Goal: Find specific page/section

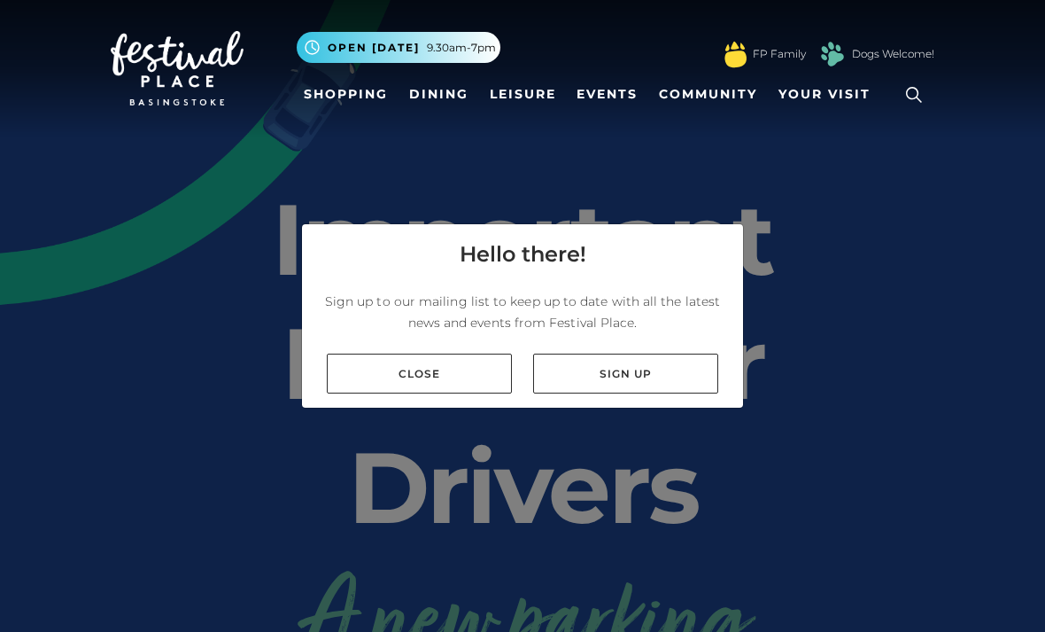
click at [424, 393] on link "Close" at bounding box center [419, 373] width 185 height 40
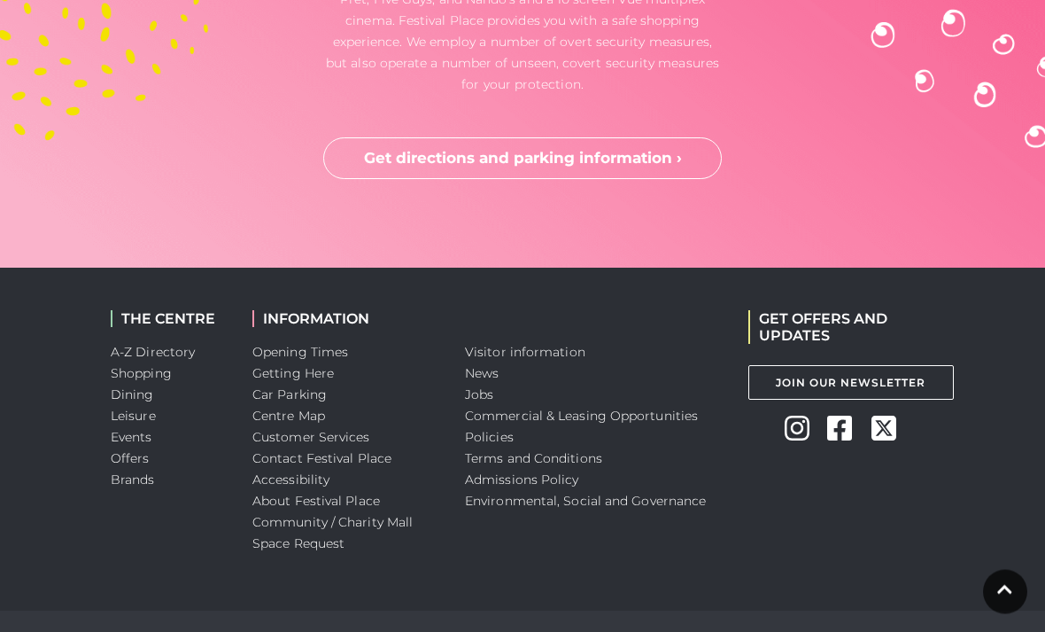
scroll to position [5136, 0]
click at [165, 360] on link "A-Z Directory" at bounding box center [153, 352] width 84 height 16
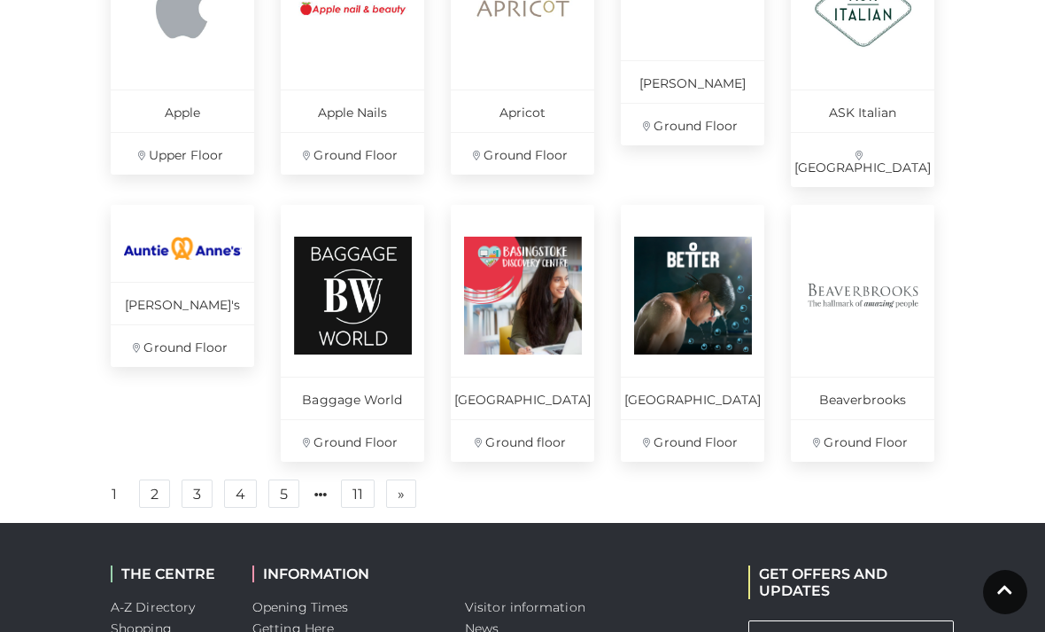
scroll to position [1256, 0]
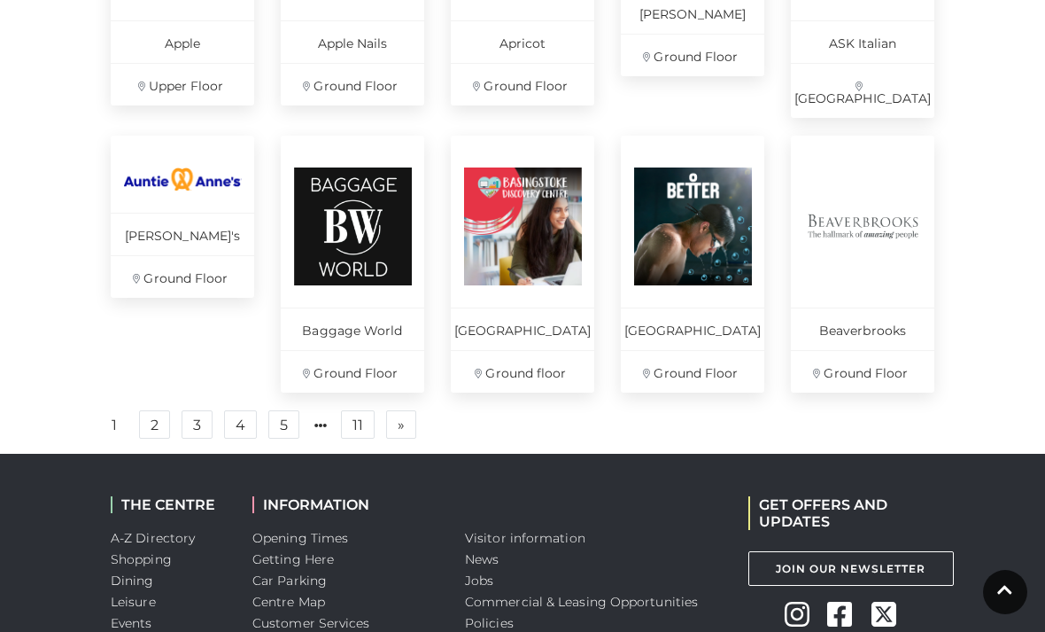
click at [152, 435] on link "2" at bounding box center [154, 424] width 31 height 28
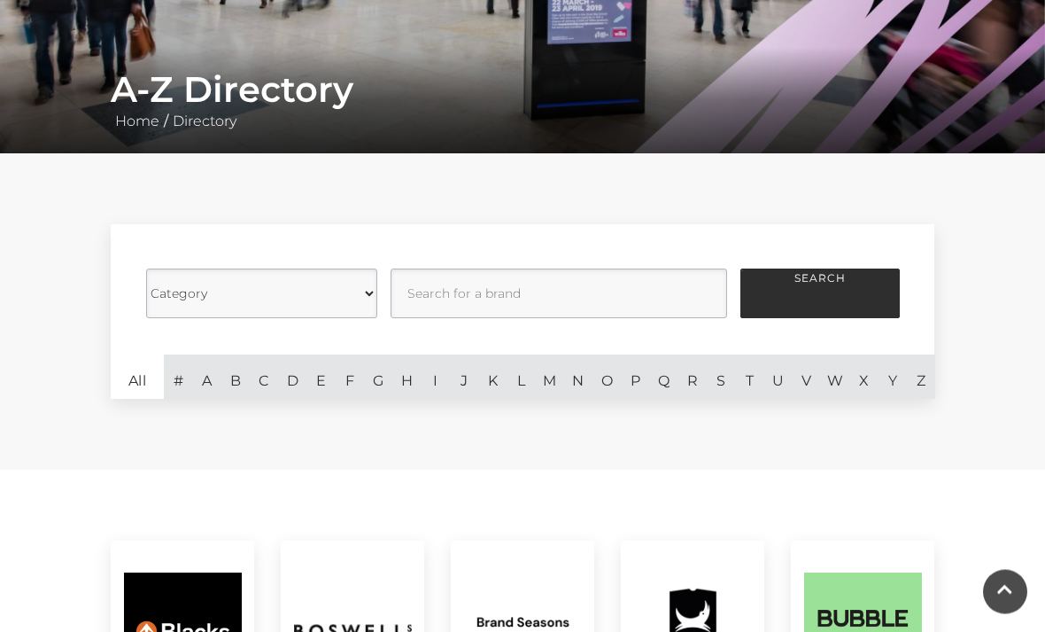
scroll to position [380, 0]
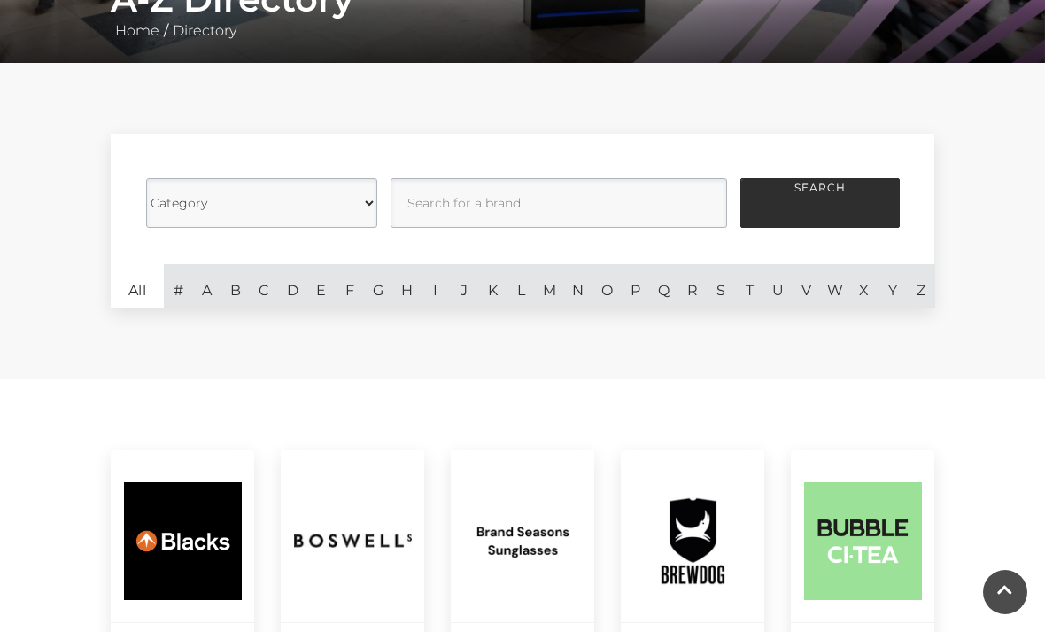
click at [368, 208] on select "Category Cafes Restaurants Fashion Services Technology Homeware Gifts, Statione…" at bounding box center [261, 203] width 231 height 50
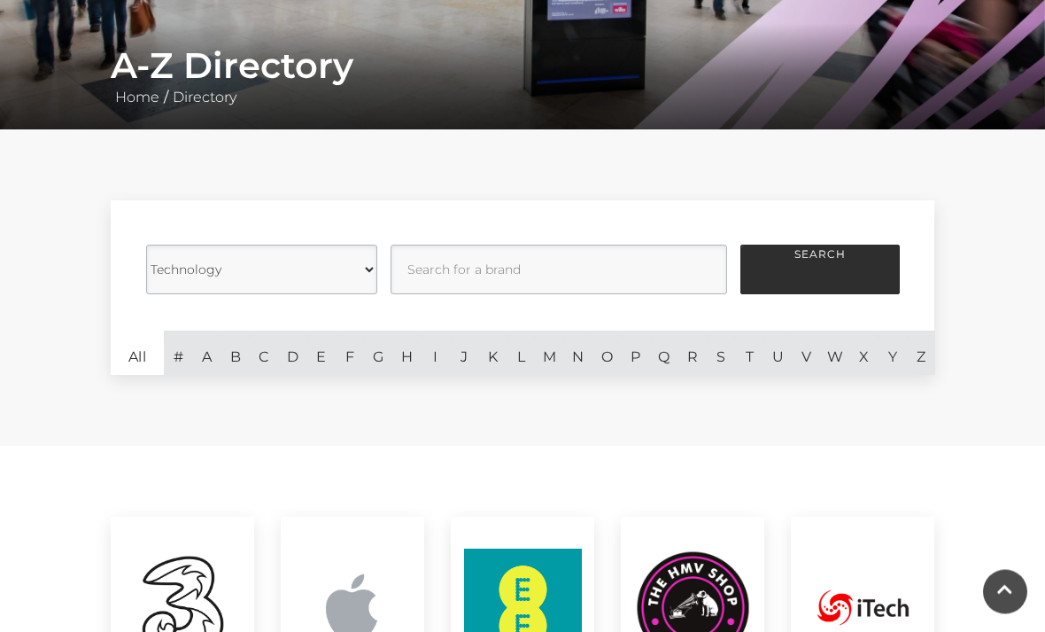
scroll to position [313, 0]
click at [367, 271] on select "Category Cafes Restaurants Fashion Services Technology Homeware Gifts, Statione…" at bounding box center [261, 270] width 231 height 50
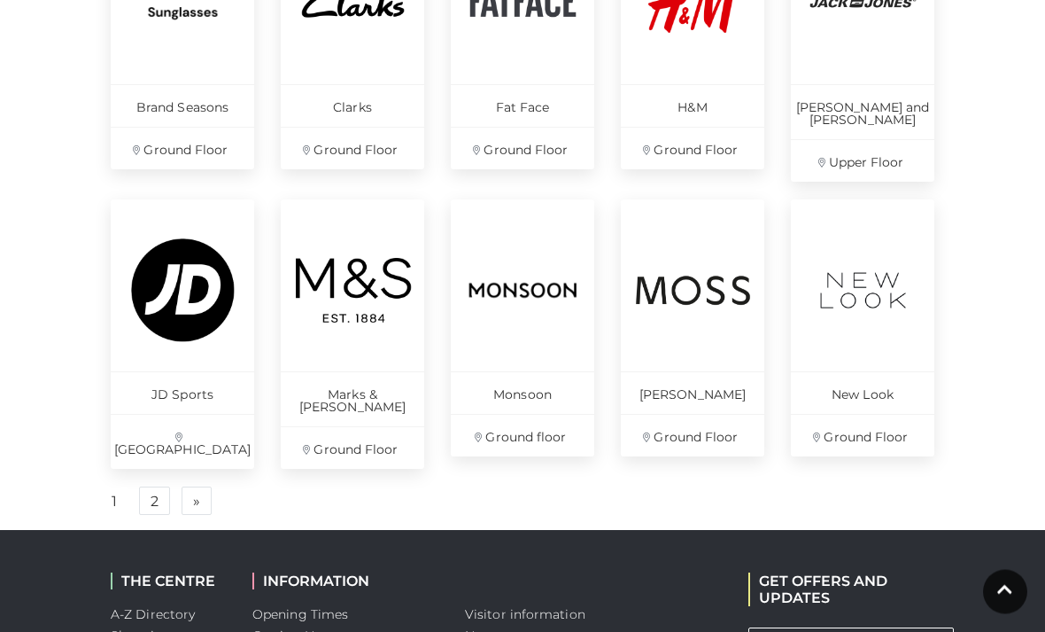
scroll to position [1192, 0]
click at [157, 486] on link "2" at bounding box center [154, 500] width 31 height 28
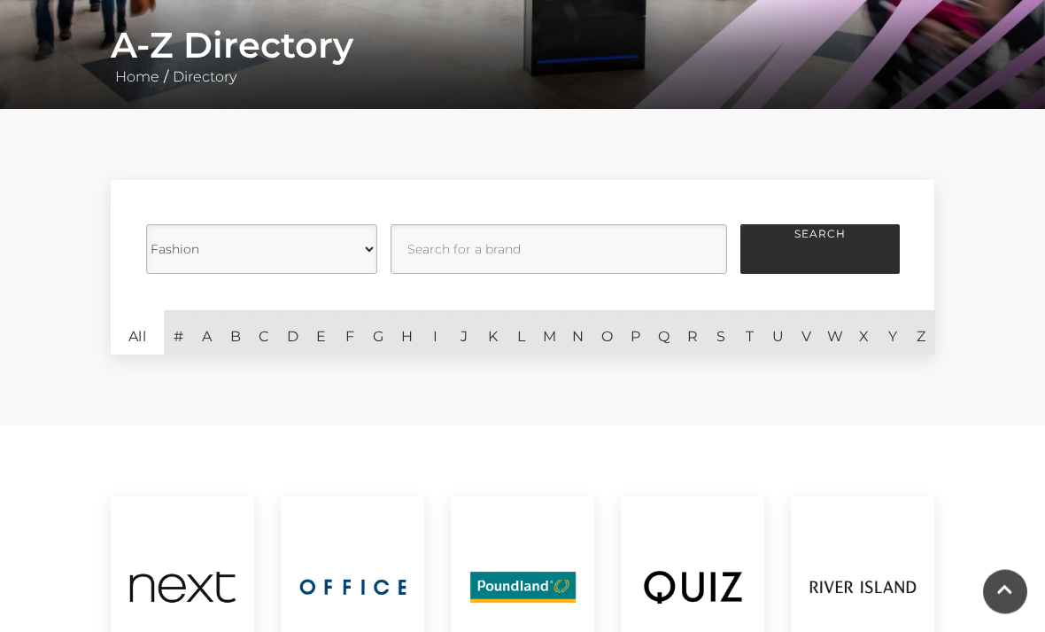
click at [362, 247] on select "Category Cafes Restaurants Fashion Services Technology Homeware Gifts, Statione…" at bounding box center [261, 250] width 231 height 50
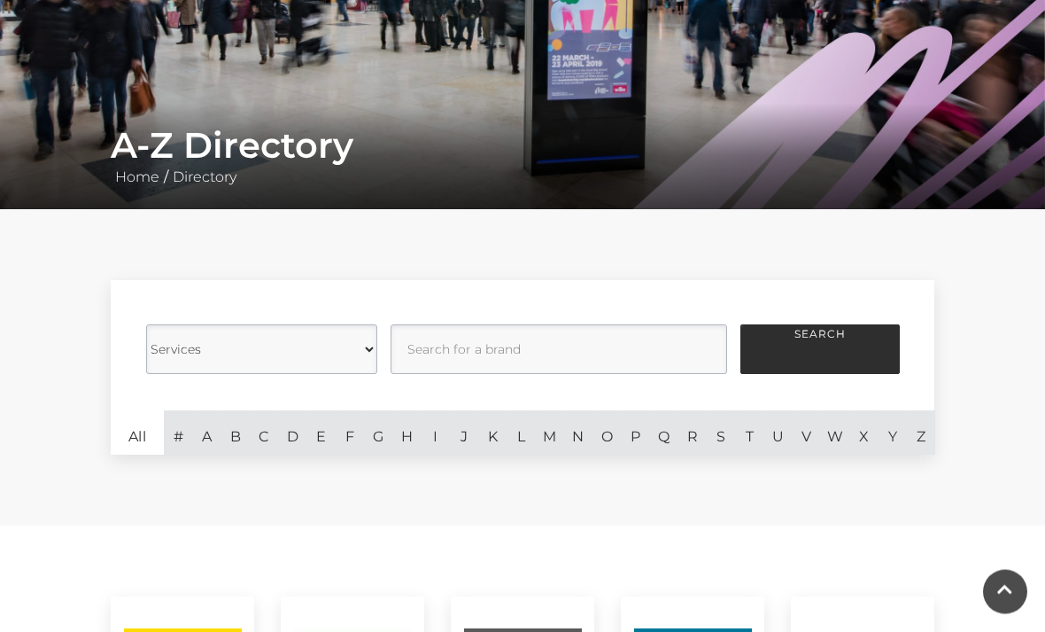
scroll to position [317, 0]
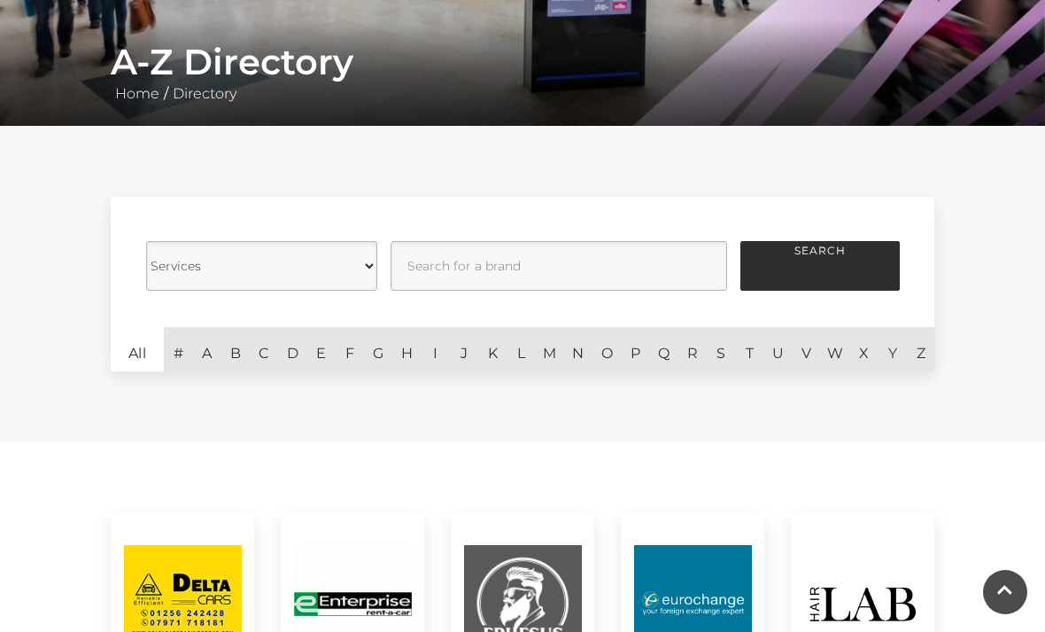
click at [357, 269] on select "Category Cafes Restaurants Fashion Services Technology Homeware Gifts, Statione…" at bounding box center [261, 266] width 231 height 50
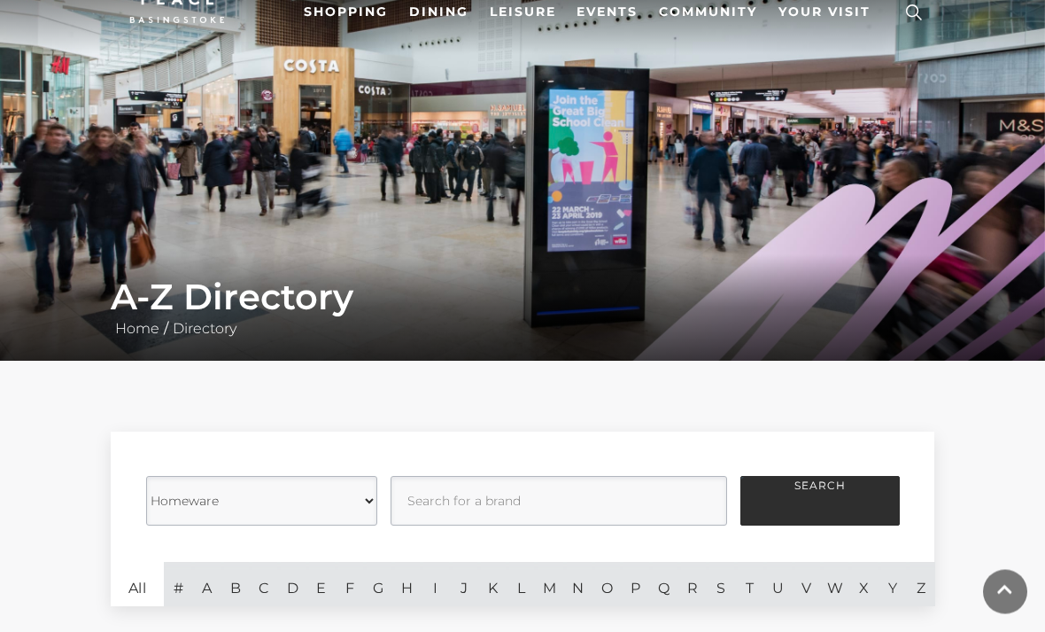
scroll to position [82, 0]
click at [364, 500] on select "Category Cafes Restaurants Fashion Services Technology Homeware Gifts, Statione…" at bounding box center [261, 501] width 231 height 50
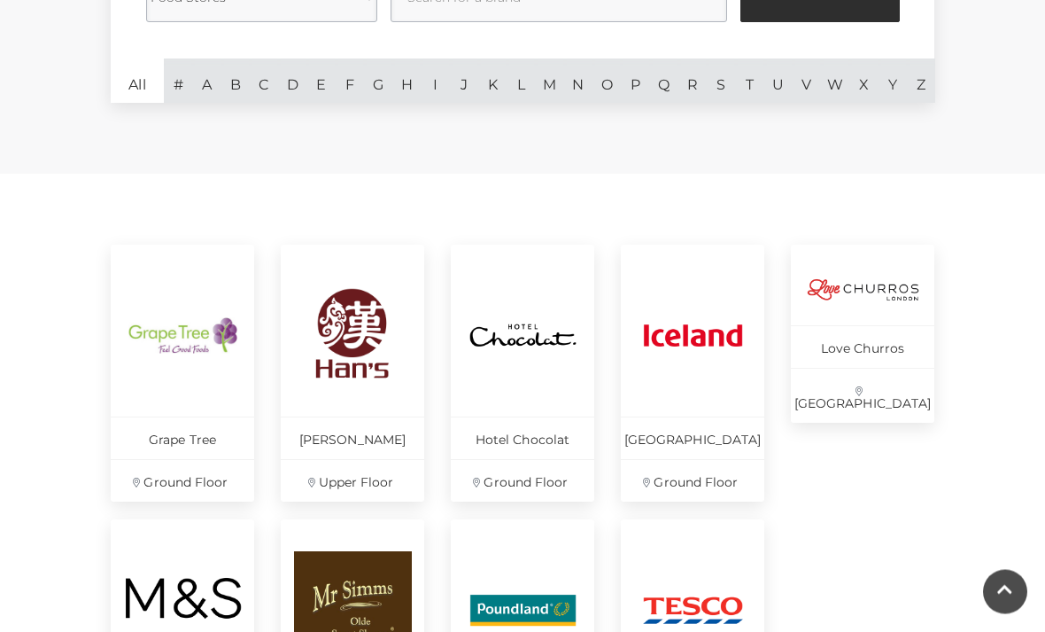
scroll to position [586, 0]
click at [345, 449] on p "[PERSON_NAME]" at bounding box center [353, 437] width 144 height 43
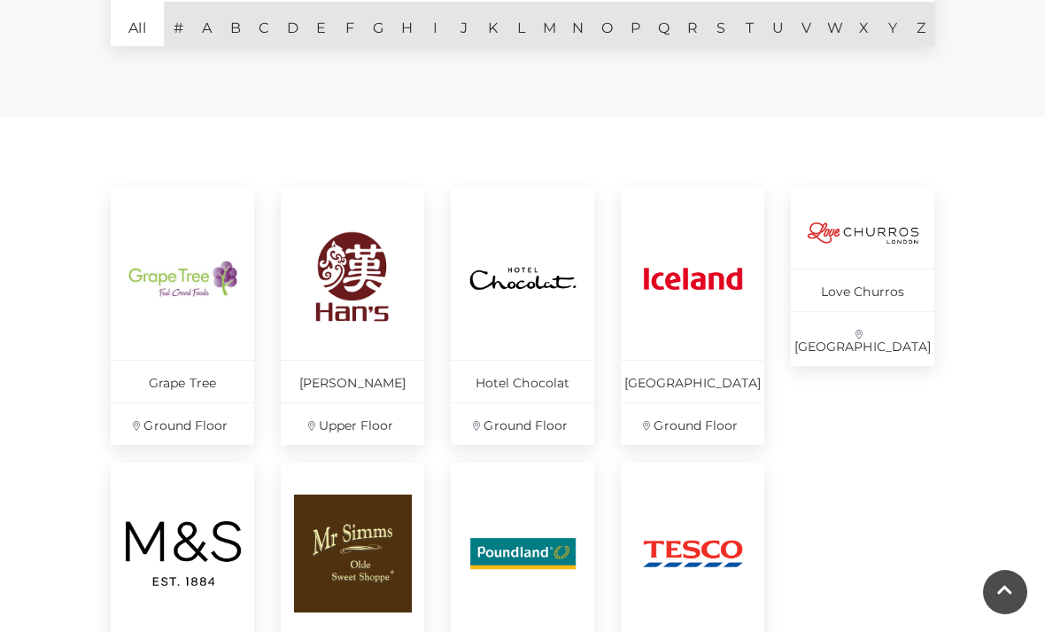
scroll to position [139, 0]
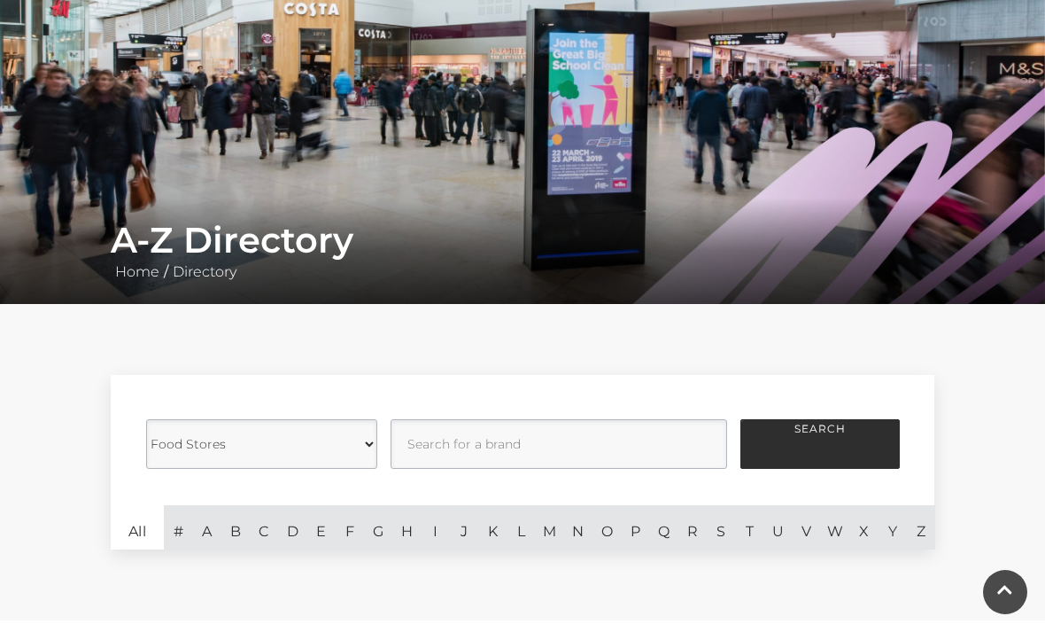
click at [361, 448] on select "Category Cafes Restaurants Fashion Services Technology Homeware Gifts, Statione…" at bounding box center [261, 444] width 231 height 50
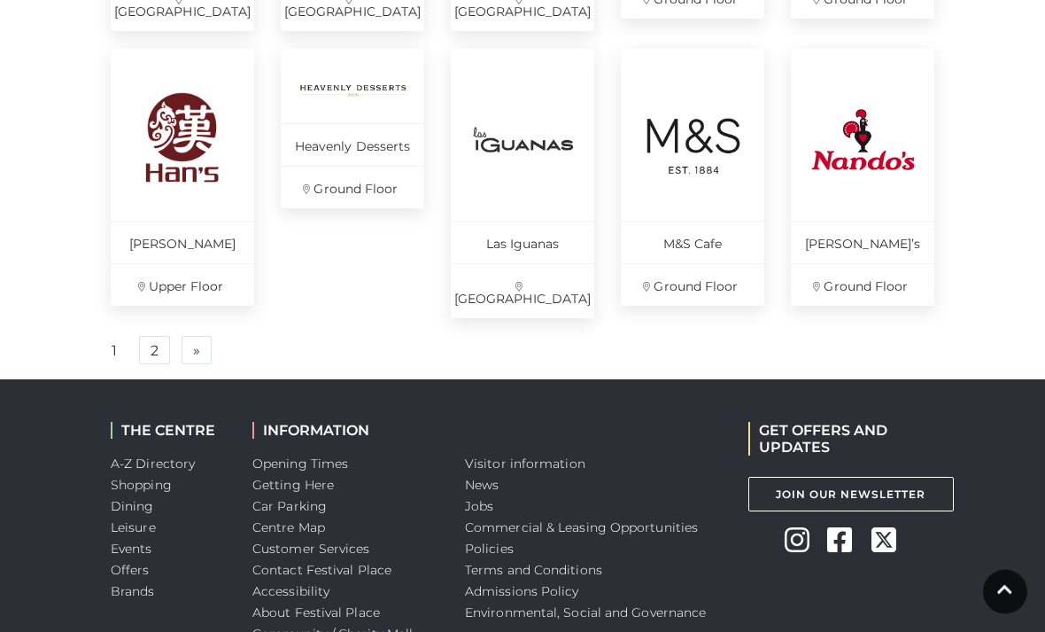
scroll to position [1409, 0]
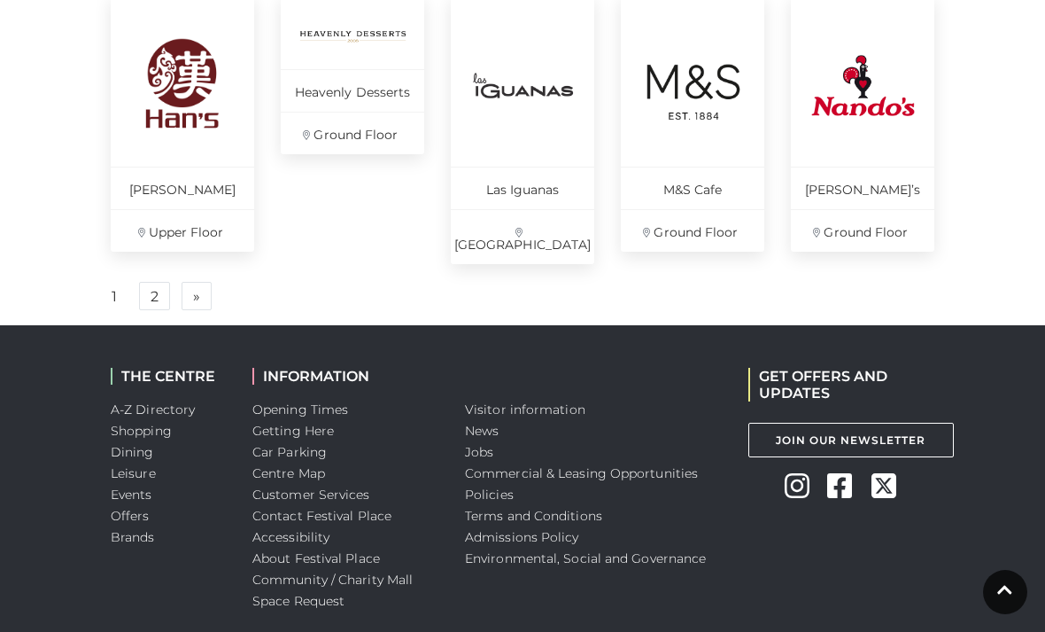
click at [159, 282] on link "2" at bounding box center [154, 296] width 31 height 28
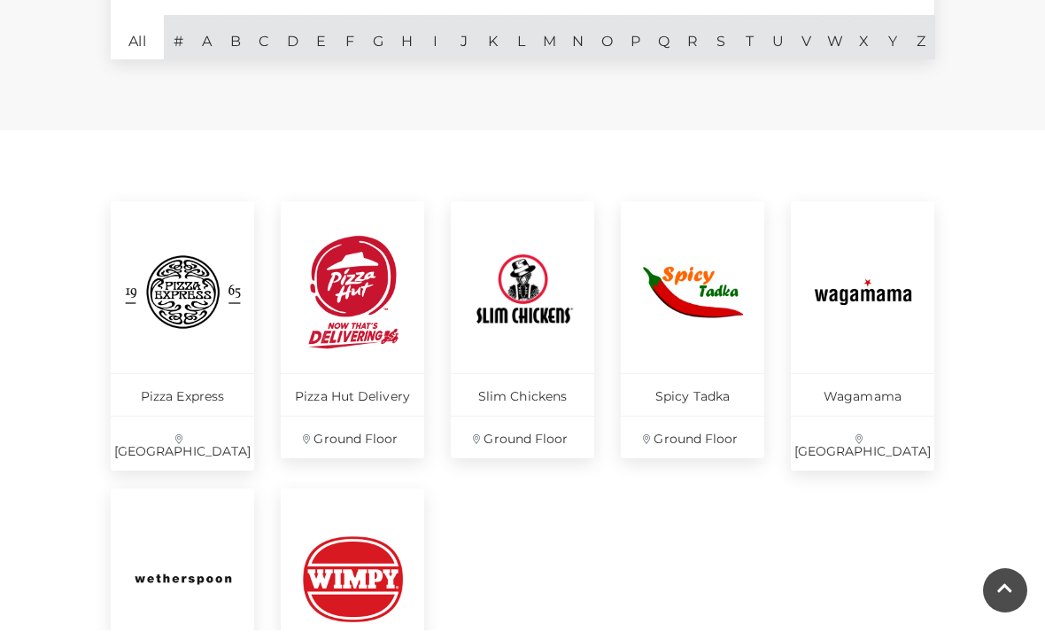
scroll to position [629, 0]
click at [844, 292] on img at bounding box center [863, 292] width 118 height 118
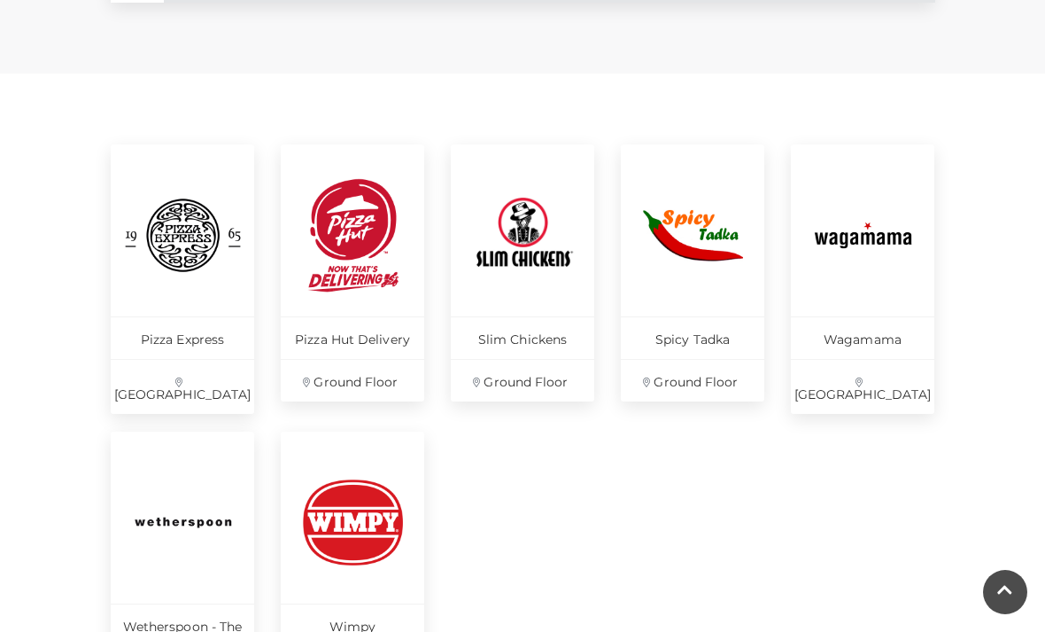
click at [85, 291] on main "A-Z Directory Home / Directory Category Cafes Restaurants Fashion Services Tech…" at bounding box center [522, 44] width 1045 height 1460
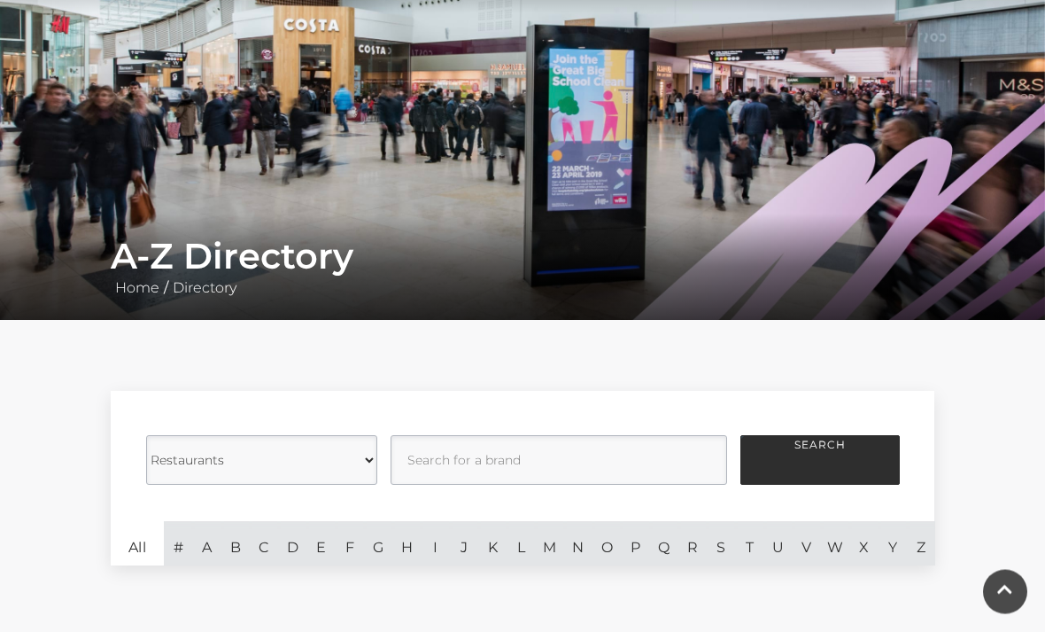
scroll to position [124, 0]
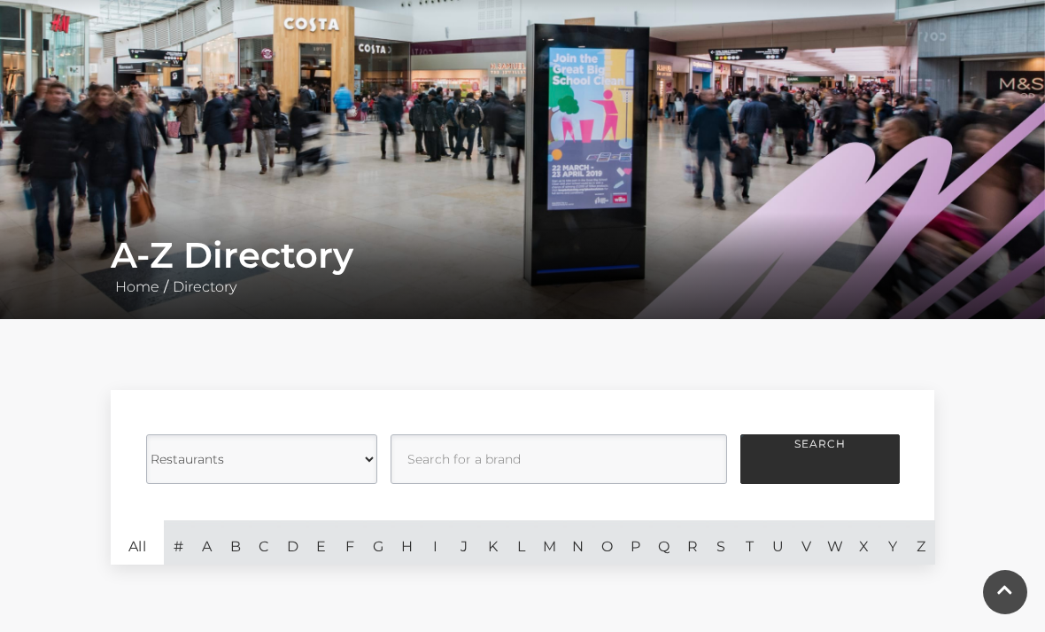
click at [363, 467] on select "Category Cafes Restaurants Fashion Services Technology Homeware Gifts, Statione…" at bounding box center [261, 459] width 231 height 50
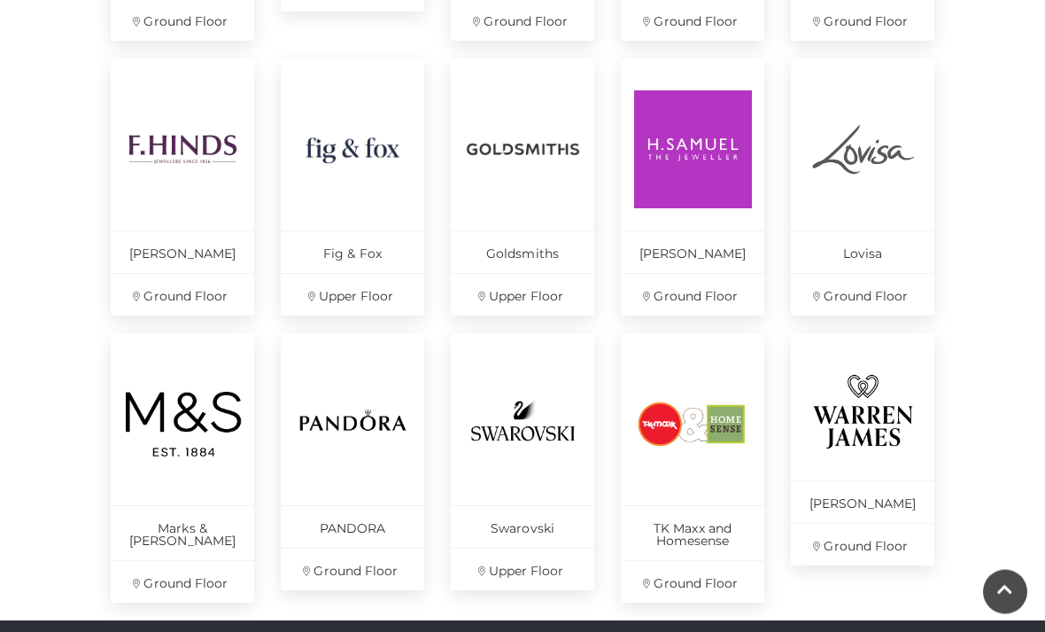
scroll to position [1046, 0]
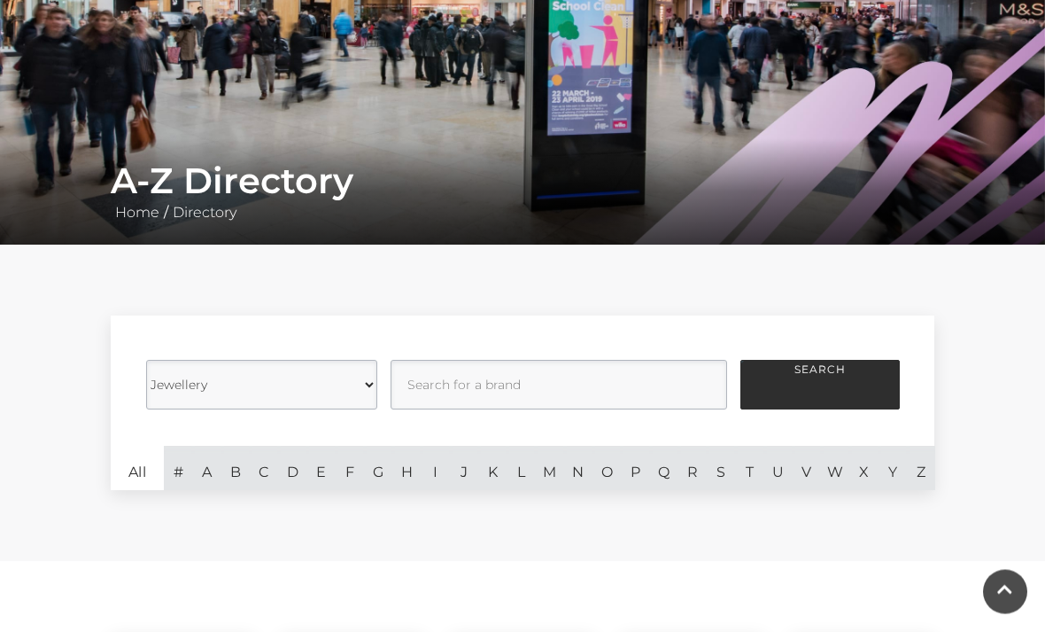
scroll to position [200, 0]
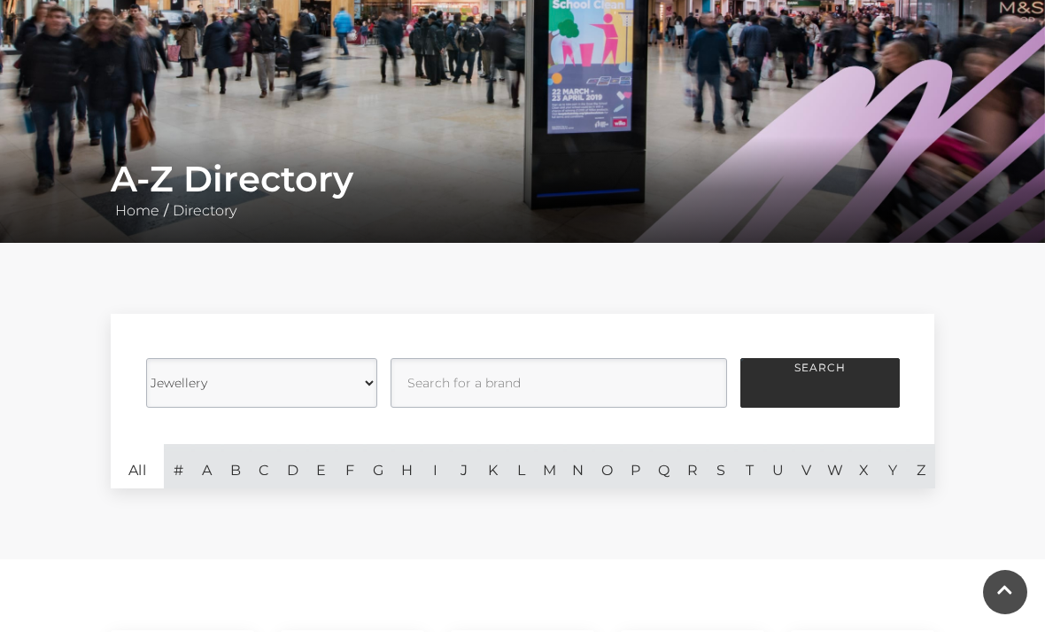
click at [360, 392] on select "Category Cafes Restaurants Fashion Services Technology Homeware Gifts, Statione…" at bounding box center [261, 383] width 231 height 50
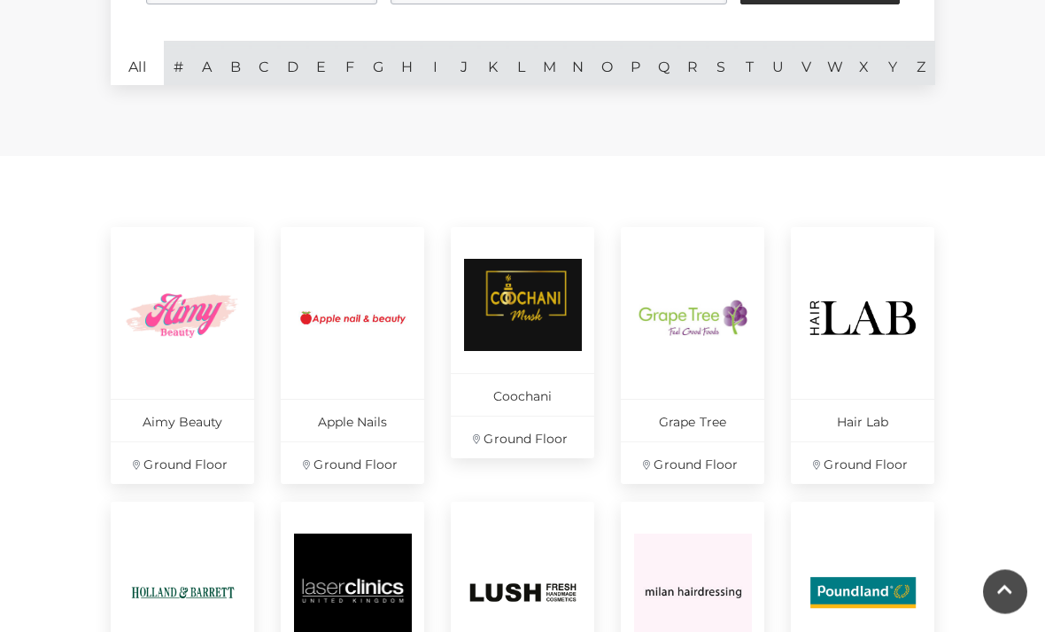
scroll to position [603, 0]
click at [345, 314] on img at bounding box center [353, 318] width 118 height 118
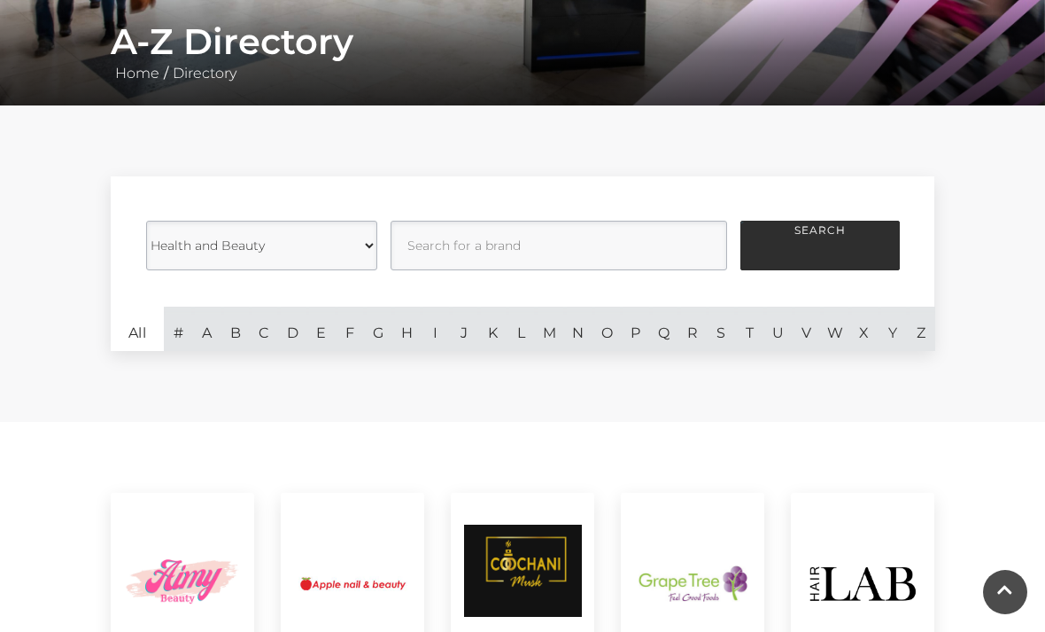
scroll to position [314, 0]
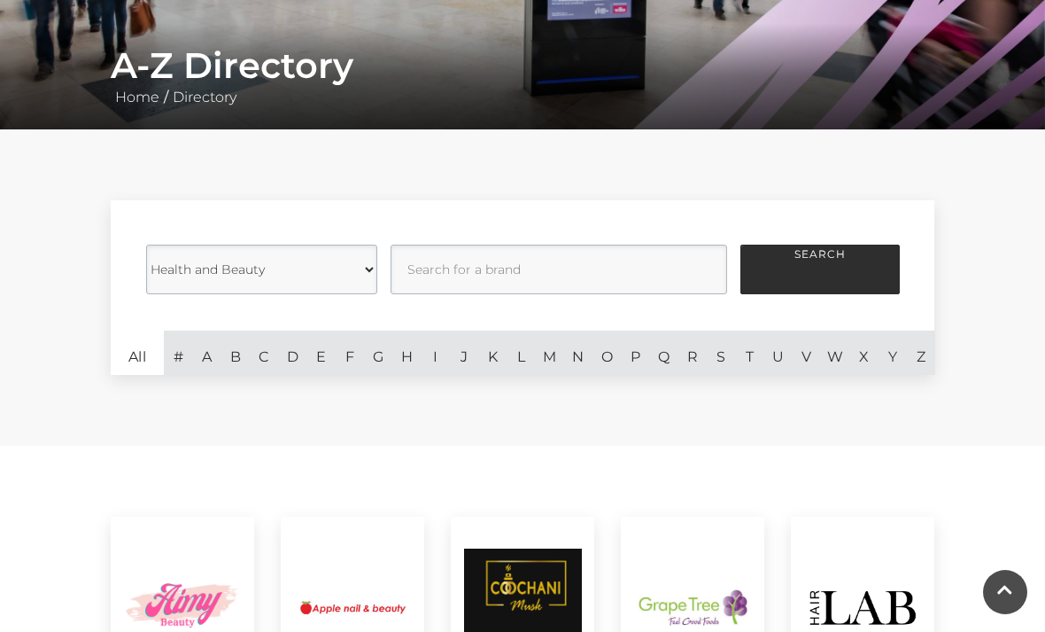
click at [359, 270] on select "Category Cafes Restaurants Fashion Services Technology Homeware Gifts, Statione…" at bounding box center [261, 269] width 231 height 50
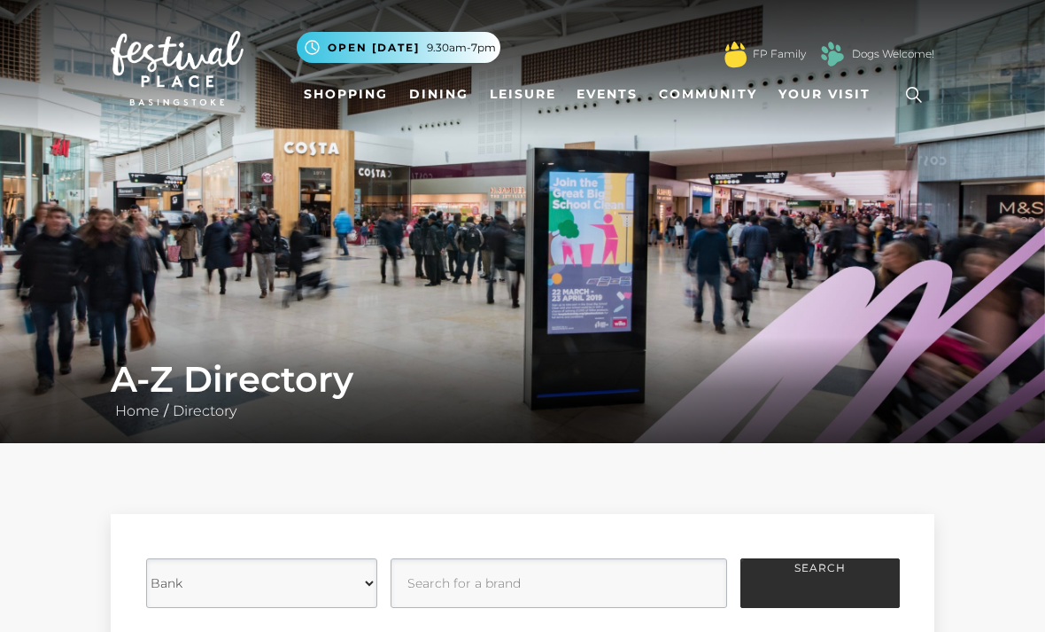
click at [359, 570] on select "Category Cafes Restaurants Fashion Services Technology Homeware Gifts, Statione…" at bounding box center [261, 583] width 231 height 50
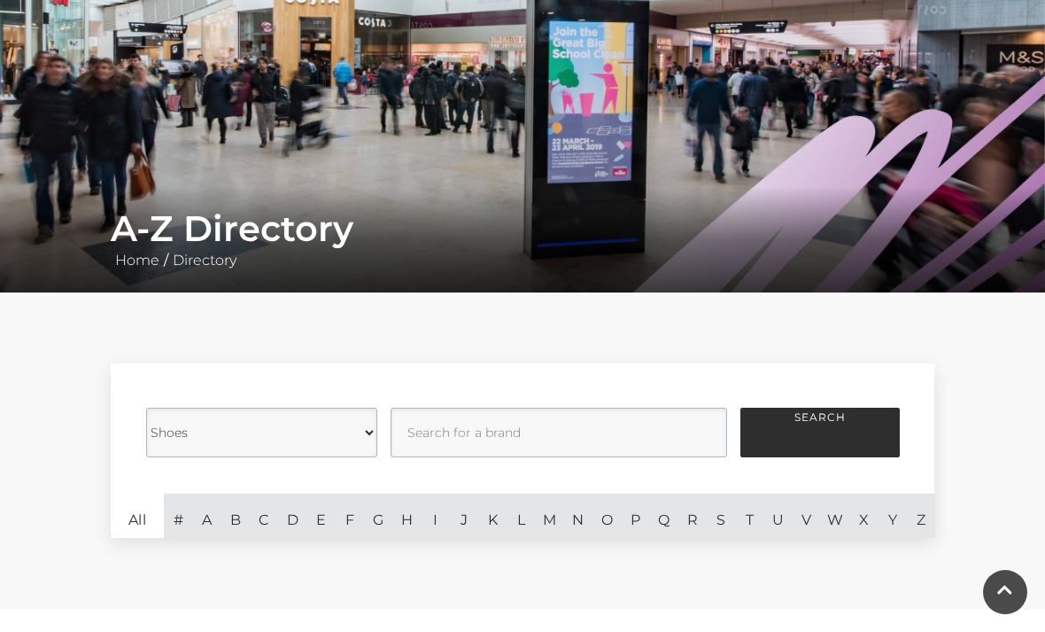
scroll to position [148, 0]
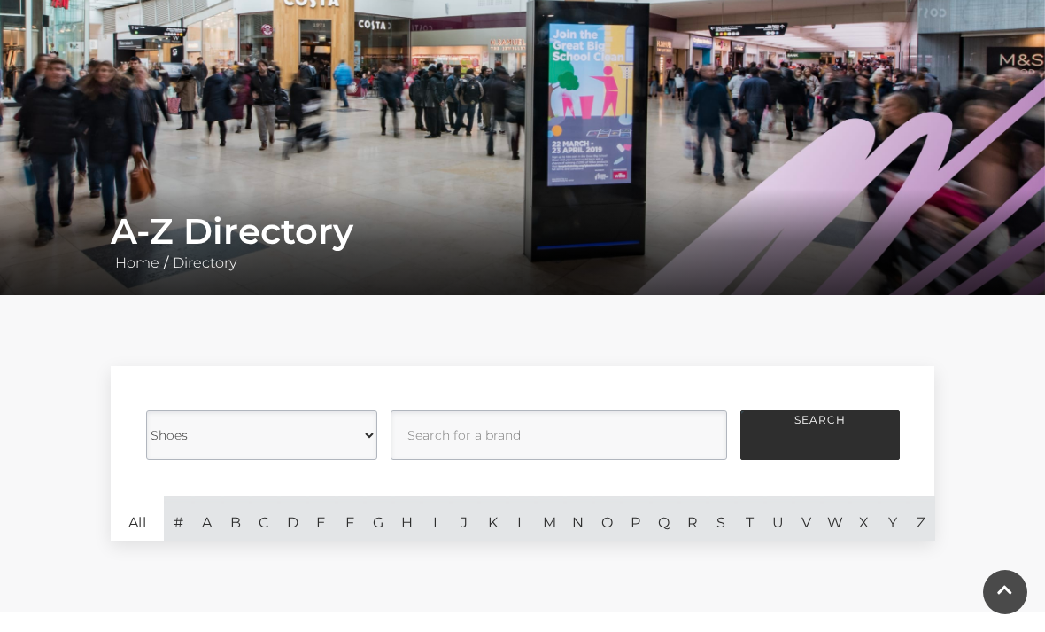
click at [372, 441] on select "Category Cafes Restaurants Fashion Services Technology Homeware Gifts, Statione…" at bounding box center [261, 435] width 231 height 50
select select "20847"
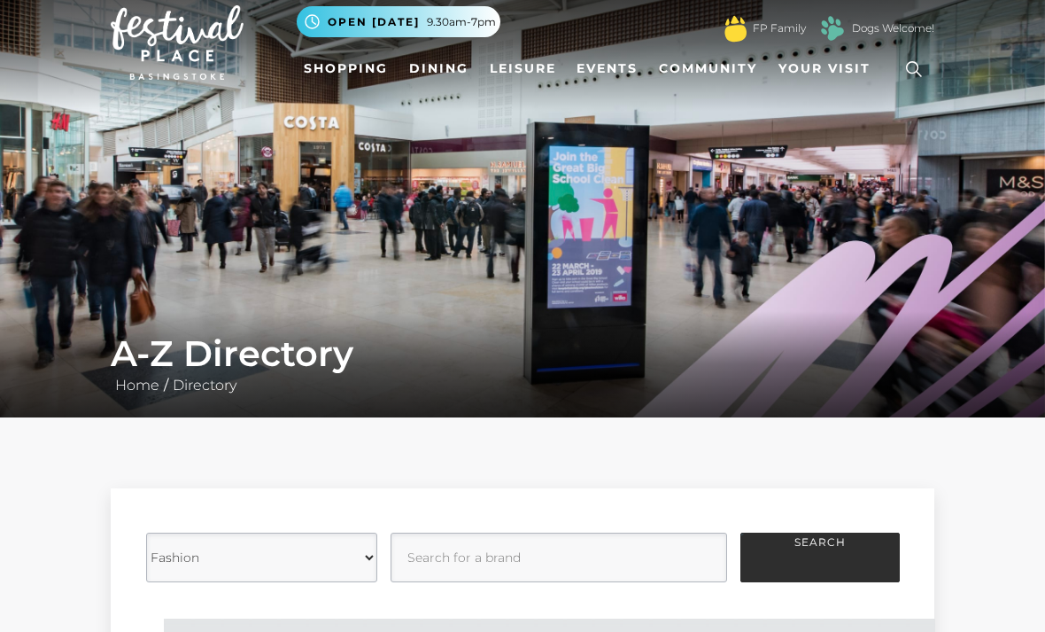
scroll to position [27, 0]
